Goal: Transaction & Acquisition: Purchase product/service

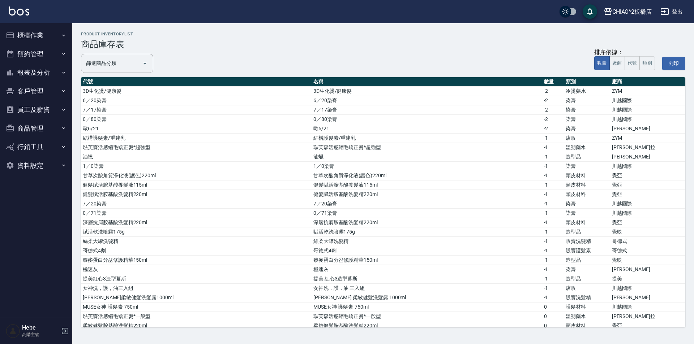
click at [33, 39] on button "櫃檯作業" at bounding box center [36, 35] width 67 height 19
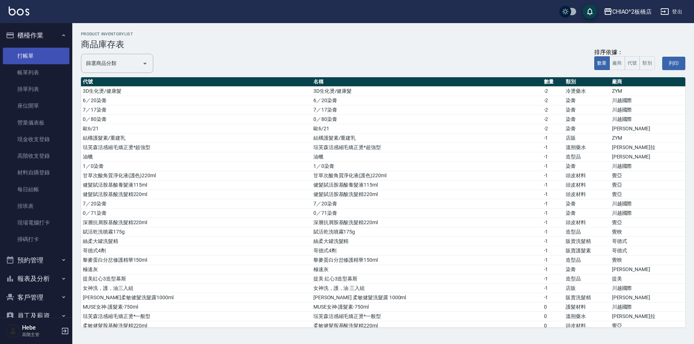
click at [35, 60] on link "打帳單" at bounding box center [36, 56] width 67 height 17
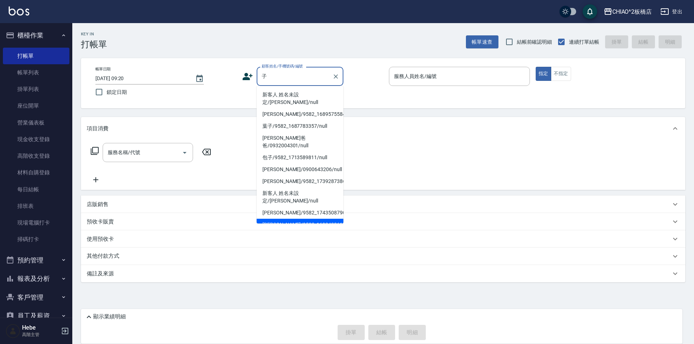
click at [285, 219] on li "[PERSON_NAME]/9582_1692430612/null" at bounding box center [300, 225] width 87 height 12
type input "[PERSON_NAME]/9582_1692430612/null"
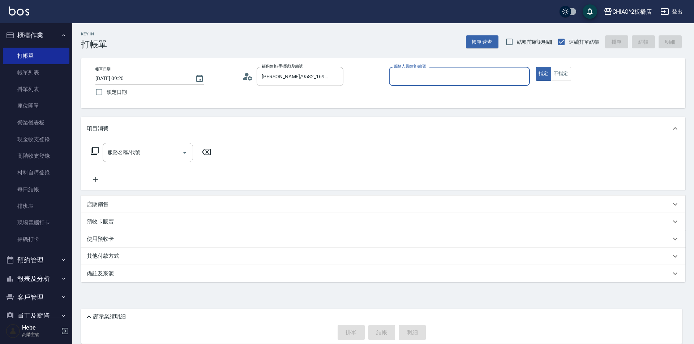
type input "MINI(無代號)"
click at [156, 159] on input "服務名稱/代號" at bounding box center [142, 152] width 73 height 13
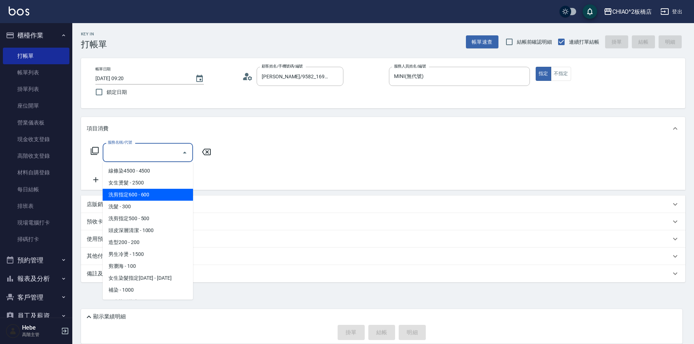
click at [153, 199] on span "洗剪指定600 - 600" at bounding box center [148, 195] width 90 height 12
type input "洗剪指定600(96678)"
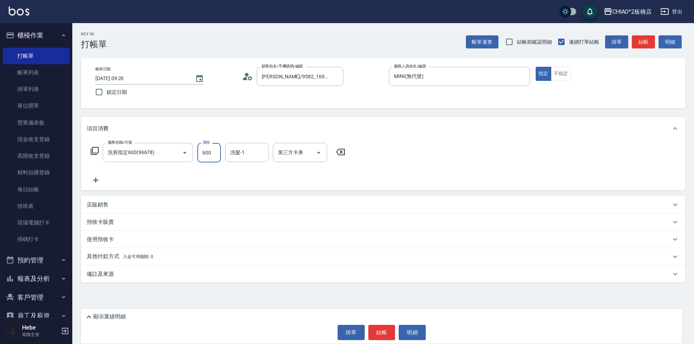
click at [215, 160] on input "600" at bounding box center [208, 153] width 23 height 20
type input "999"
click at [346, 330] on button "結帳" at bounding box center [381, 332] width 27 height 15
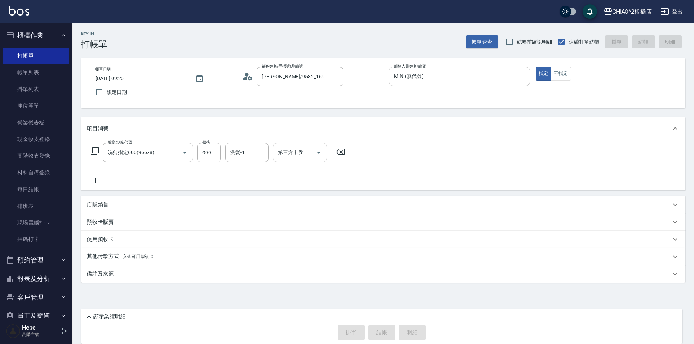
type input "[DATE] 09:21"
